Goal: Navigation & Orientation: Find specific page/section

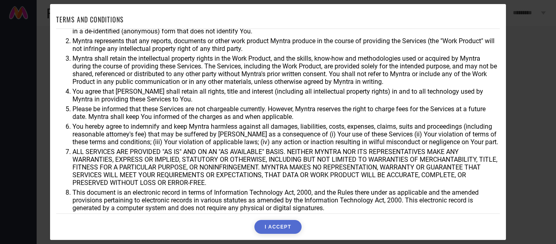
scroll to position [36, 0]
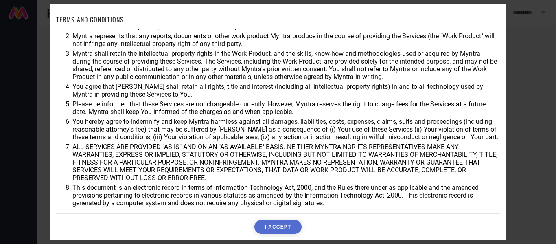
click at [274, 228] on button "I ACCEPT" at bounding box center [277, 227] width 47 height 14
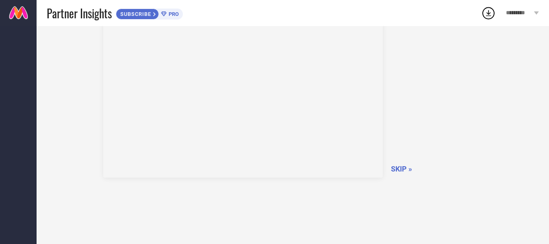
scroll to position [51, 0]
click at [25, 14] on link at bounding box center [18, 13] width 37 height 26
